Goal: Check status: Check status

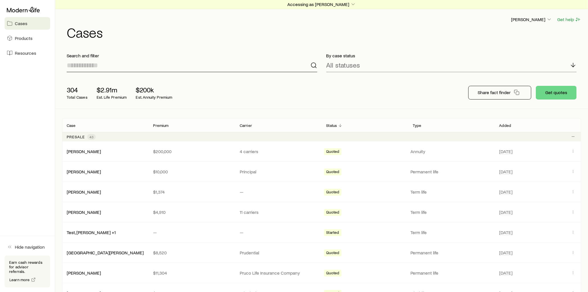
click at [118, 66] on input at bounding box center [192, 65] width 251 height 14
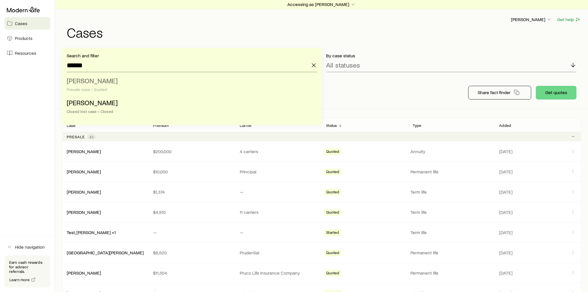
click at [112, 79] on li "[PERSON_NAME] case • Quoted" at bounding box center [190, 85] width 247 height 22
type input "**********"
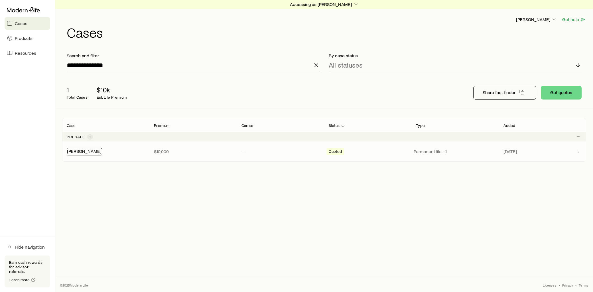
click at [90, 152] on link "[PERSON_NAME]" at bounding box center [84, 150] width 34 height 5
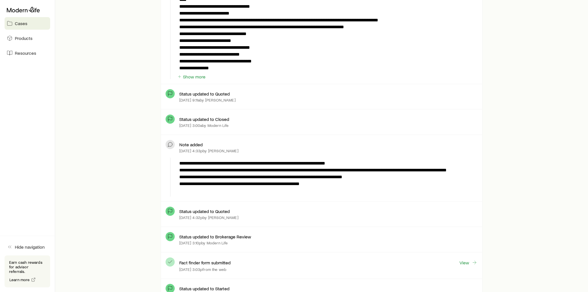
scroll to position [507, 0]
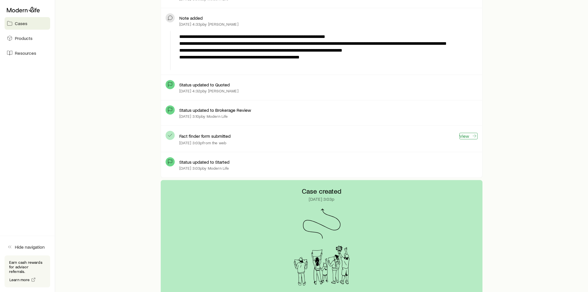
click at [466, 137] on link "View" at bounding box center [469, 136] width 18 height 7
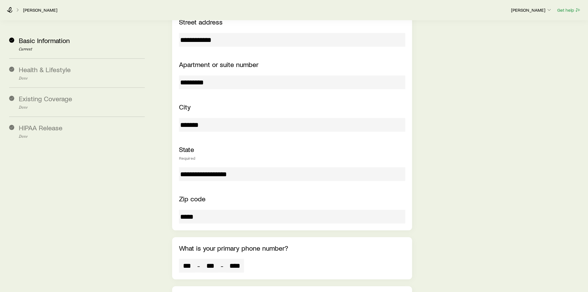
scroll to position [317, 0]
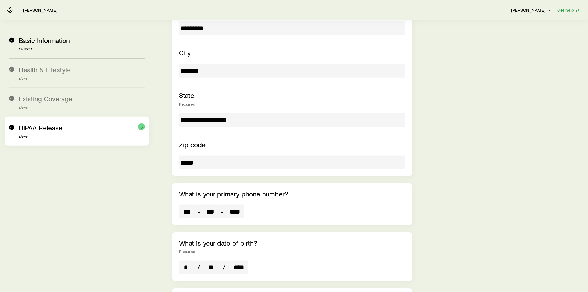
click at [66, 131] on div "HIPAA Release Done" at bounding box center [82, 131] width 126 height 15
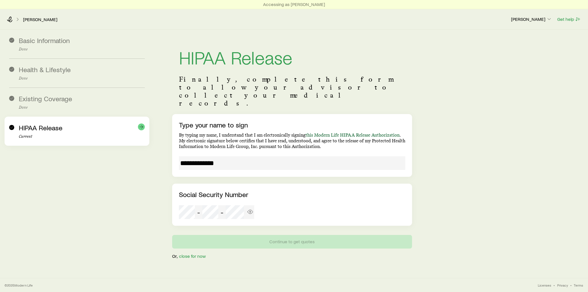
scroll to position [13, 0]
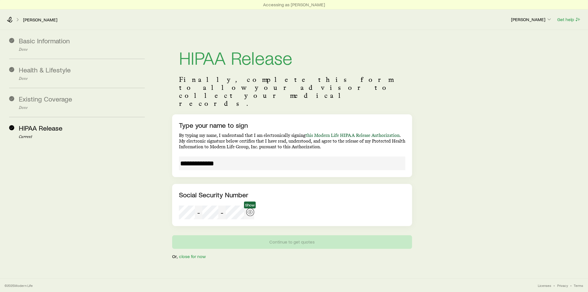
click at [250, 211] on circle "button" at bounding box center [249, 211] width 1 height 1
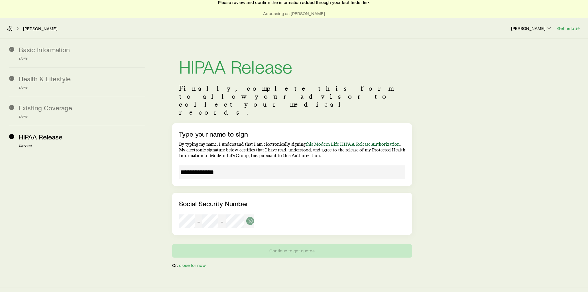
scroll to position [0, 0]
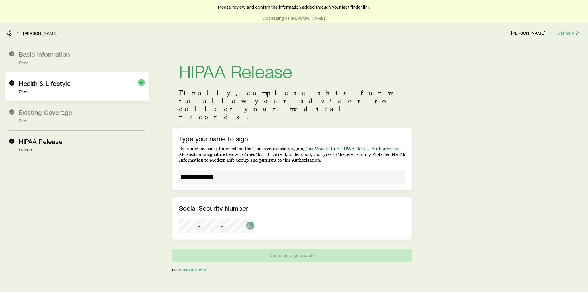
click at [81, 85] on div "Health & Lifestyle Done" at bounding box center [82, 86] width 126 height 15
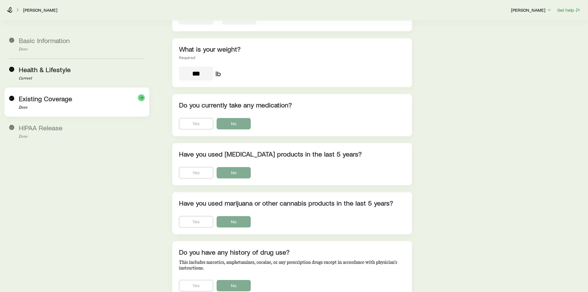
scroll to position [63, 0]
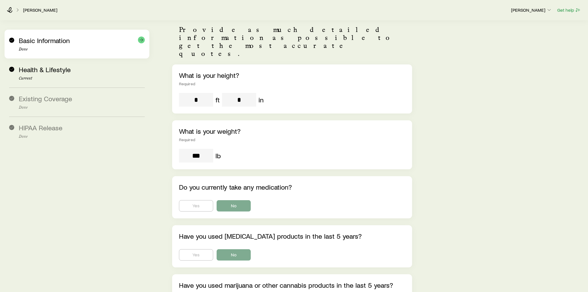
click at [73, 56] on div "Basic Information Done" at bounding box center [77, 44] width 136 height 29
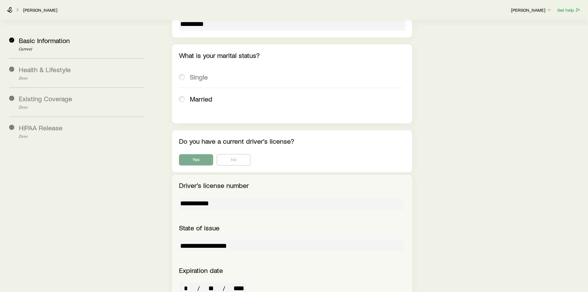
scroll to position [760, 0]
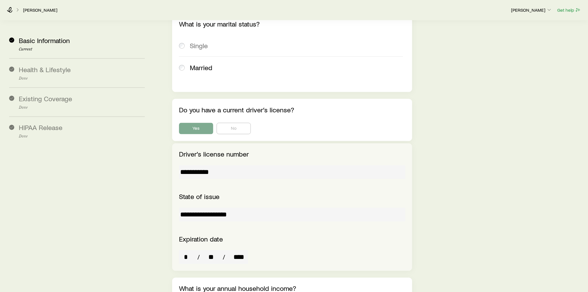
drag, startPoint x: 223, startPoint y: 142, endPoint x: 165, endPoint y: 143, distance: 57.9
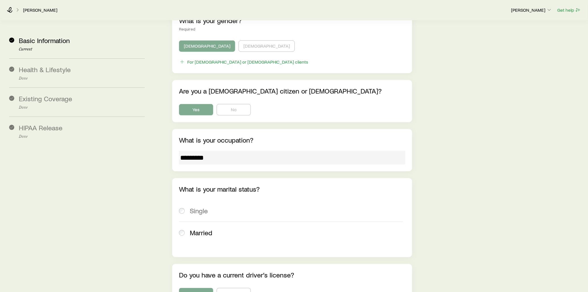
scroll to position [475, 0]
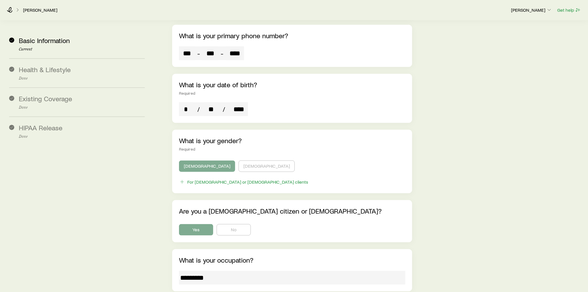
click at [13, 11] on div "[PERSON_NAME]" at bounding box center [257, 10] width 500 height 6
click at [11, 10] on icon at bounding box center [9, 10] width 5 height 6
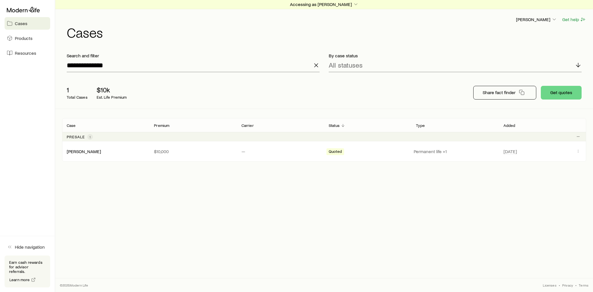
click at [27, 24] on span "Cases" at bounding box center [21, 24] width 13 height 6
click at [39, 52] on link "Resources" at bounding box center [28, 53] width 46 height 13
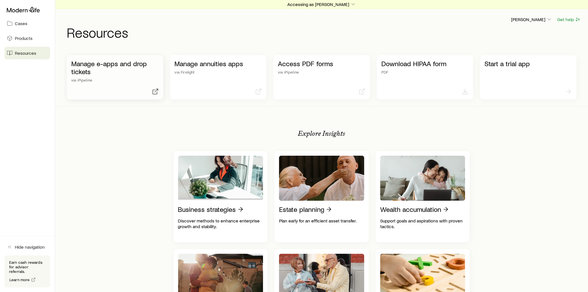
click at [149, 66] on p "Manage e-apps and drop tickets" at bounding box center [115, 68] width 88 height 16
click at [109, 63] on p "Manage e-apps and drop tickets" at bounding box center [115, 68] width 88 height 16
